Goal: Task Accomplishment & Management: Use online tool/utility

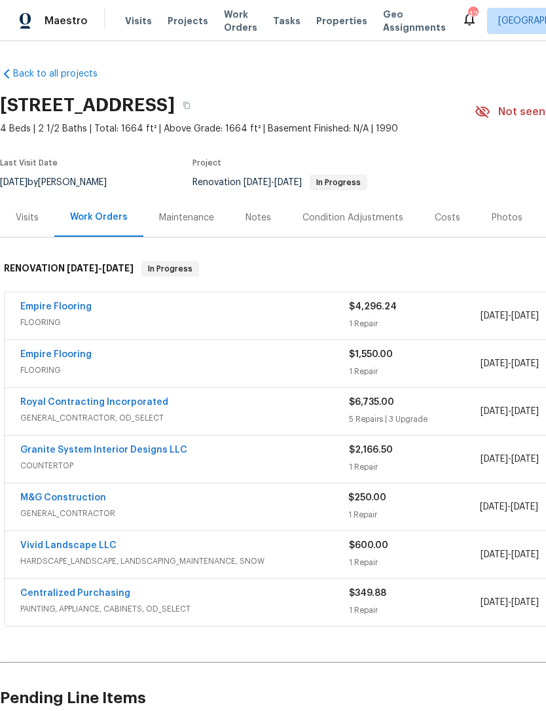
click at [185, 22] on span "Projects" at bounding box center [187, 20] width 41 height 13
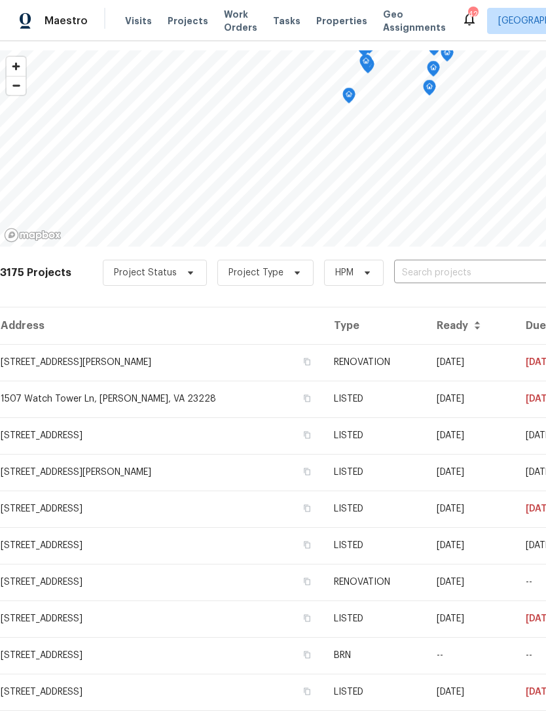
scroll to position [47, 0]
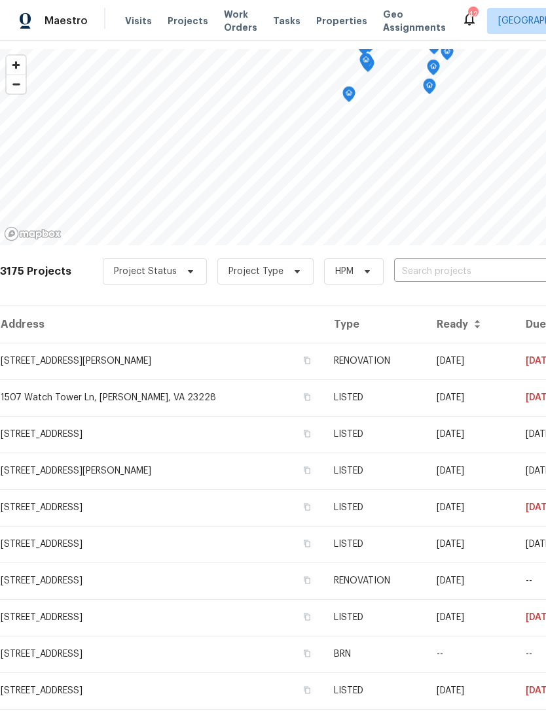
click at [475, 263] on input "text" at bounding box center [469, 272] width 150 height 20
type input "8413"
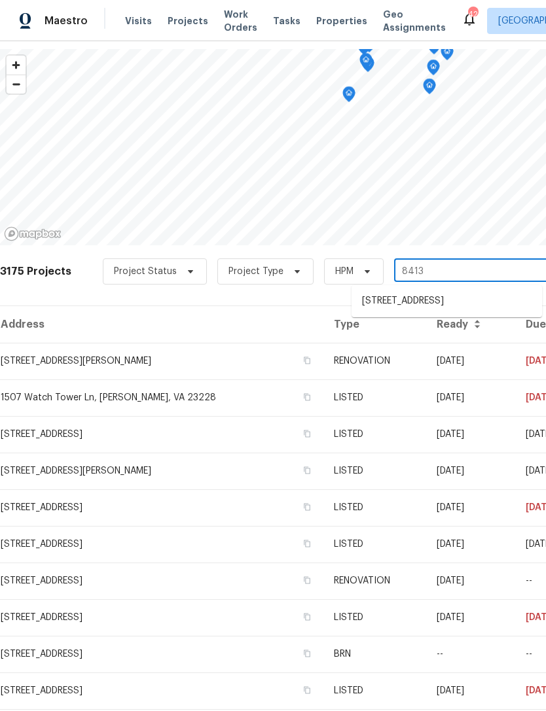
click at [415, 302] on li "[STREET_ADDRESS]" at bounding box center [446, 301] width 190 height 22
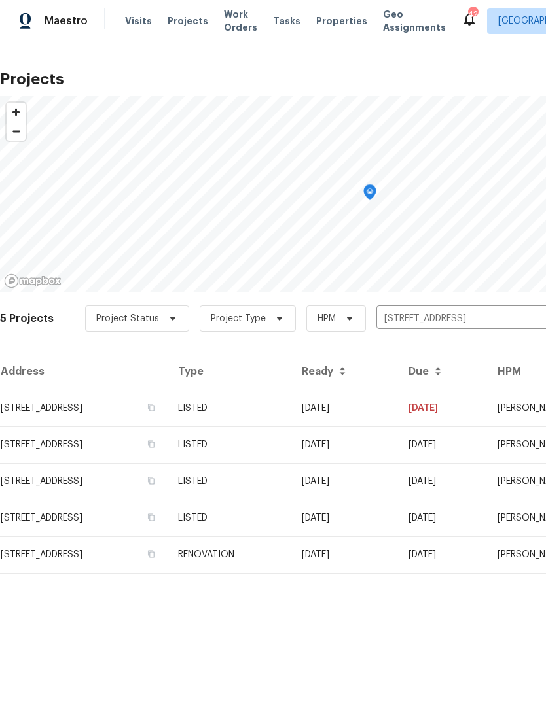
click at [102, 404] on td "[STREET_ADDRESS]" at bounding box center [83, 408] width 167 height 37
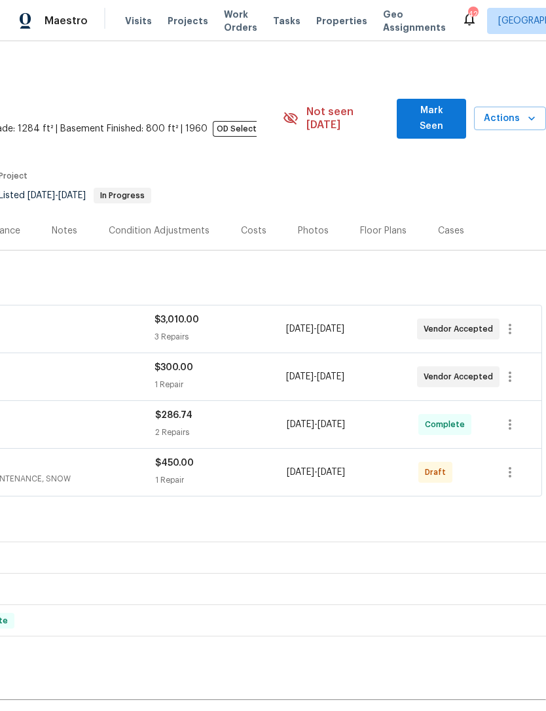
scroll to position [0, 194]
click at [517, 465] on icon "button" at bounding box center [510, 473] width 16 height 16
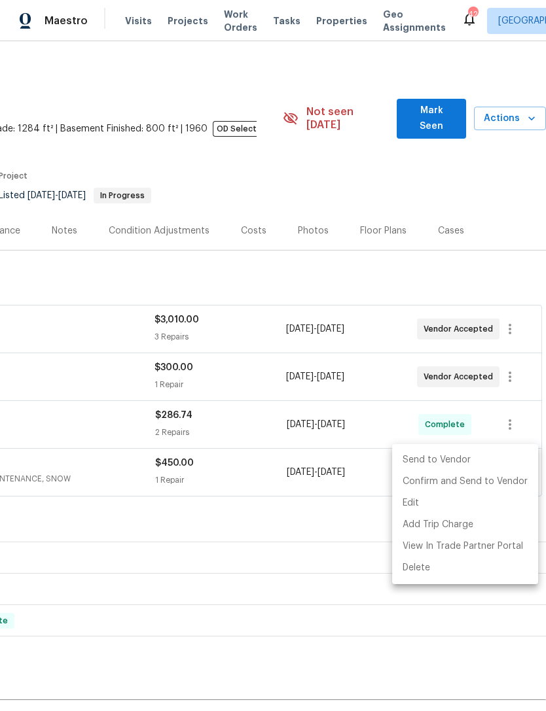
click at [452, 457] on li "Send to Vendor" at bounding box center [465, 460] width 146 height 22
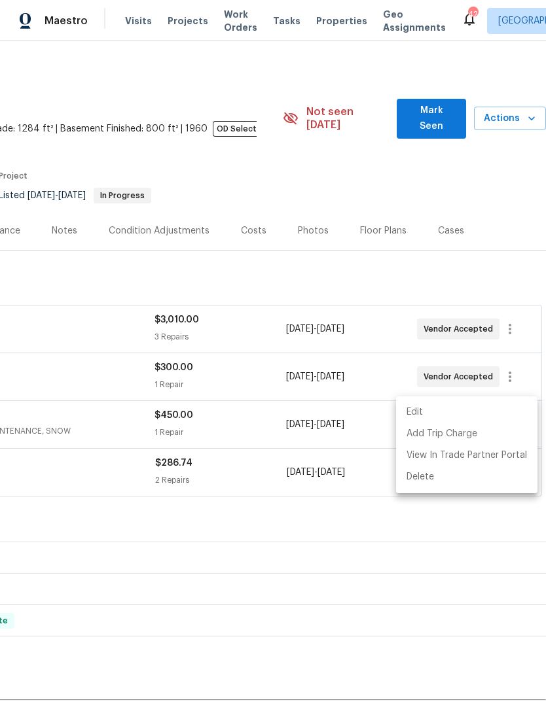
click at [374, 618] on div at bounding box center [273, 355] width 546 height 711
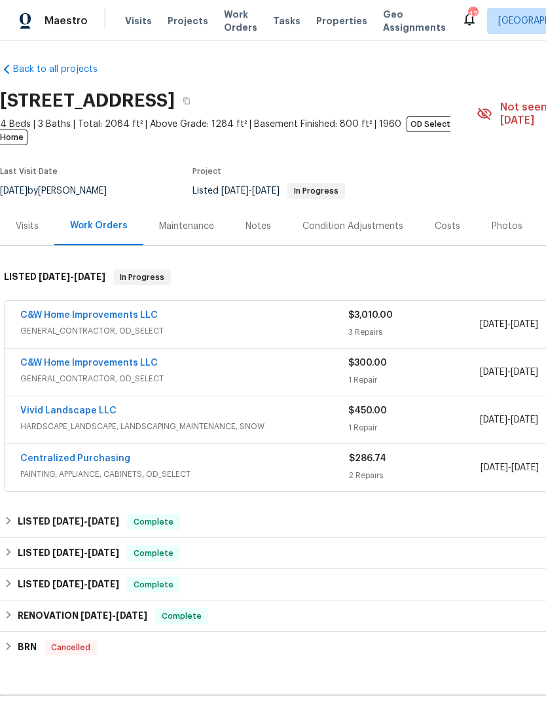
scroll to position [5, 0]
